Goal: Entertainment & Leisure: Consume media (video, audio)

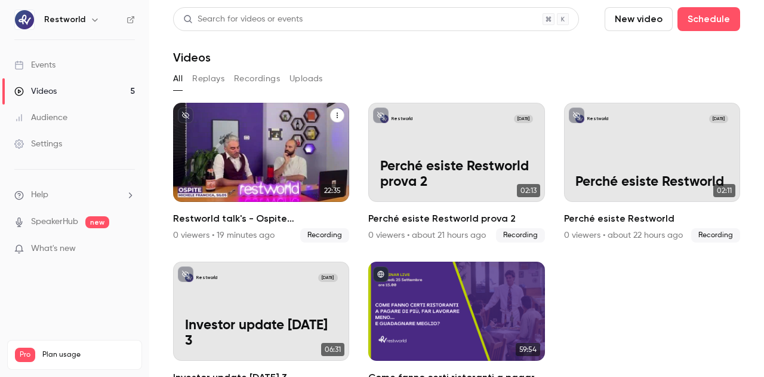
click at [238, 174] on p "Restworld talk's - Ospite [PERSON_NAME] da Silos" at bounding box center [261, 166] width 153 height 47
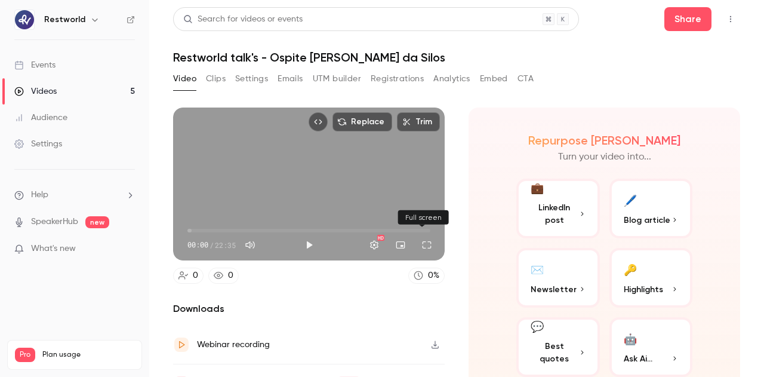
click at [418, 238] on button "Full screen" at bounding box center [427, 245] width 24 height 24
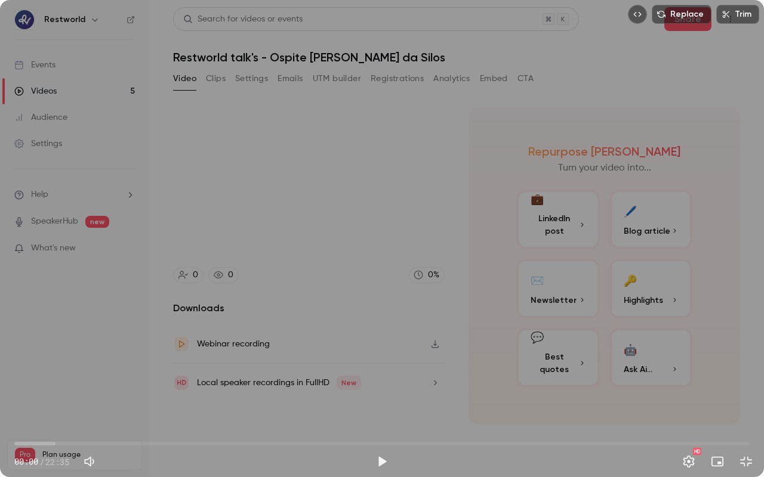
drag, startPoint x: 159, startPoint y: 461, endPoint x: 116, endPoint y: 460, distance: 43.0
click at [120, 376] on span at bounding box center [118, 461] width 7 height 7
type input "**"
click at [393, 376] on button "Play" at bounding box center [382, 462] width 24 height 24
click at [689, 376] on button "Settings" at bounding box center [689, 462] width 24 height 24
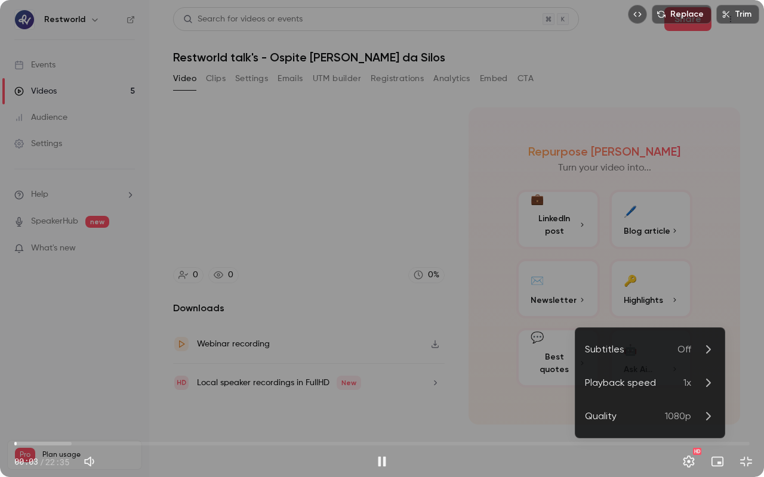
click at [662, 376] on div "Quality" at bounding box center [625, 416] width 80 height 14
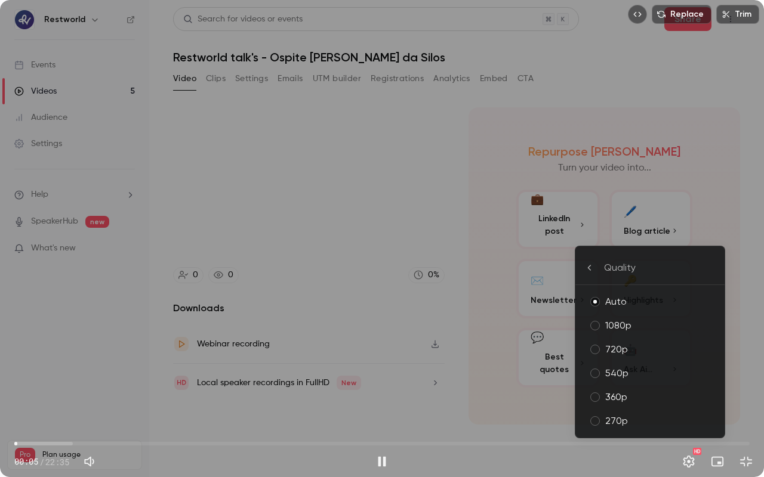
click at [636, 326] on div "1080p" at bounding box center [660, 326] width 110 height 14
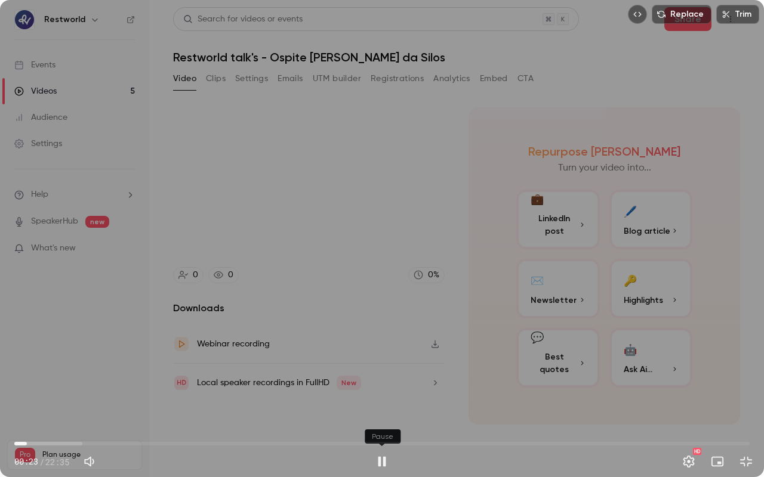
click at [382, 376] on button "Pause" at bounding box center [382, 462] width 24 height 24
type input "*"
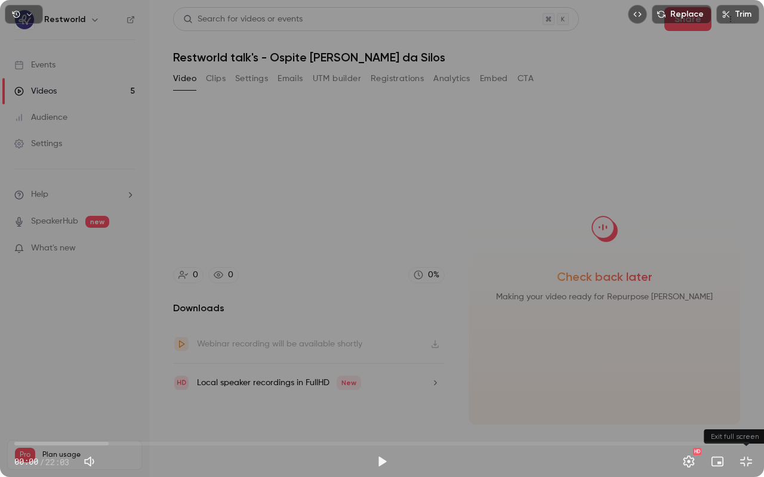
click at [747, 376] on button "Exit full screen" at bounding box center [746, 462] width 24 height 24
